Goal: Find specific page/section: Find specific page/section

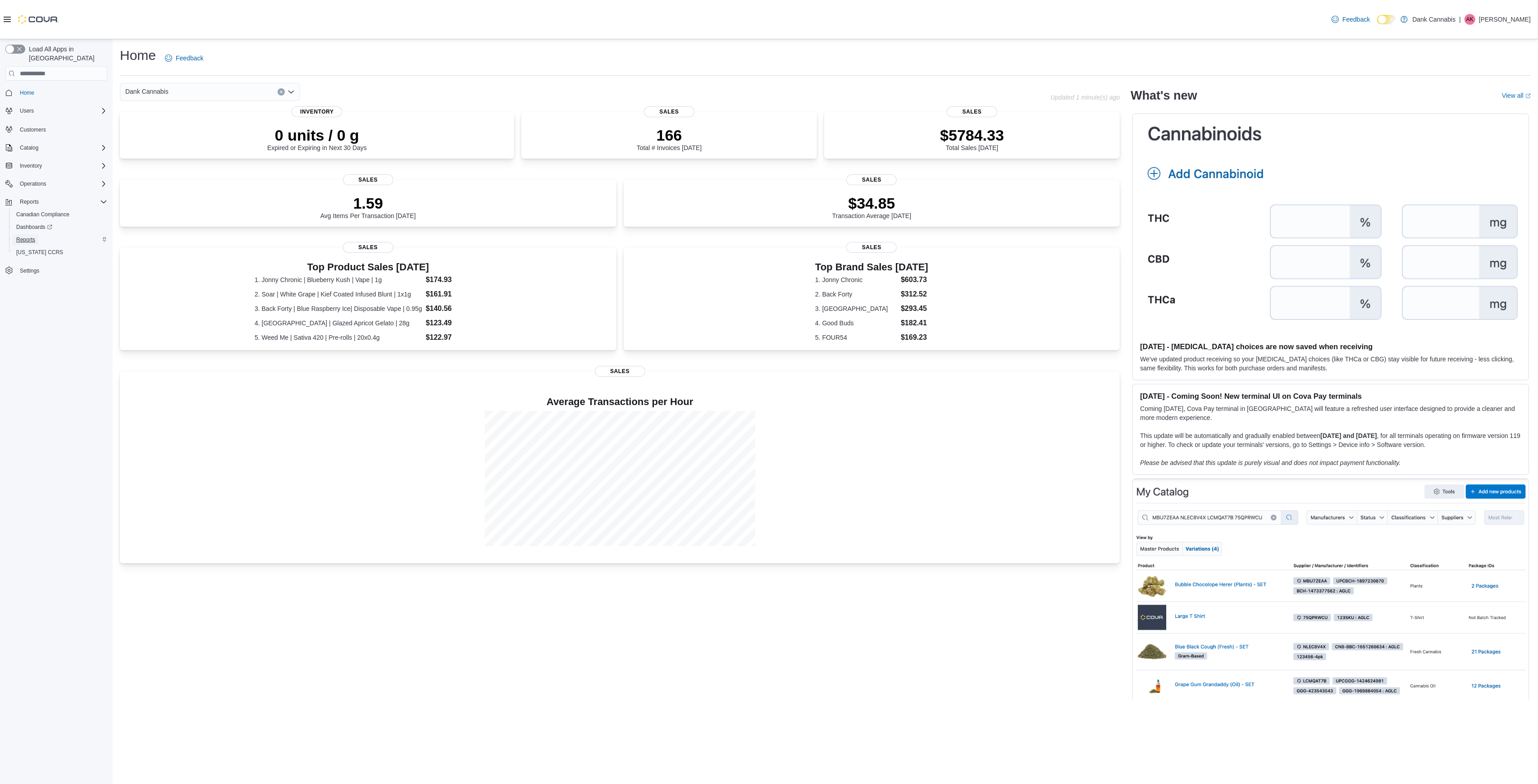
click at [24, 236] on span "Reports" at bounding box center [25, 240] width 19 height 11
click at [35, 236] on span "Reports" at bounding box center [25, 240] width 19 height 7
